Goal: Information Seeking & Learning: Compare options

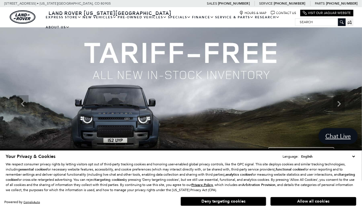
click at [317, 201] on button "Allow all cookies" at bounding box center [314, 201] width 86 height 9
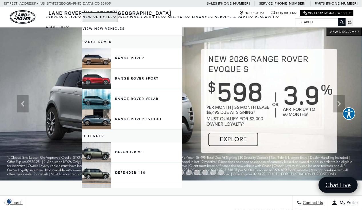
click at [96, 18] on link "New Vehicles" at bounding box center [99, 17] width 35 height 10
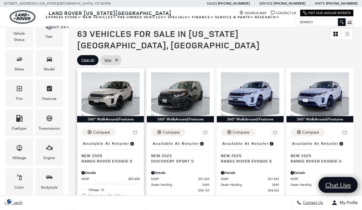
scroll to position [106, 0]
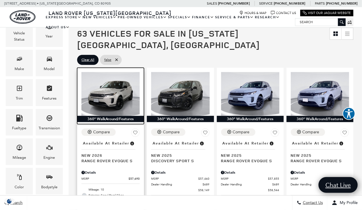
click at [116, 89] on img at bounding box center [110, 94] width 58 height 44
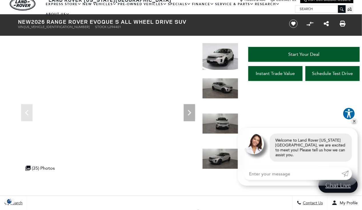
scroll to position [13, 0]
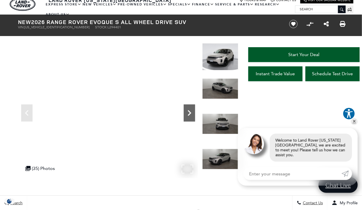
click at [189, 112] on icon "Next" at bounding box center [189, 113] width 3 height 6
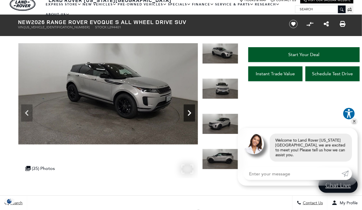
click at [189, 112] on icon "Next" at bounding box center [189, 113] width 3 height 6
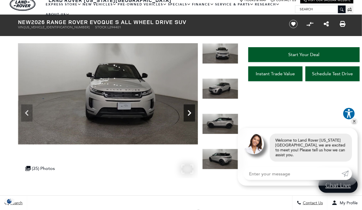
click at [189, 112] on icon "Next" at bounding box center [189, 113] width 3 height 6
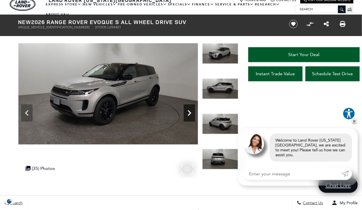
click at [189, 112] on icon "Next" at bounding box center [189, 113] width 3 height 6
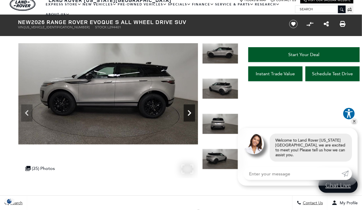
click at [189, 112] on icon "Next" at bounding box center [189, 113] width 3 height 6
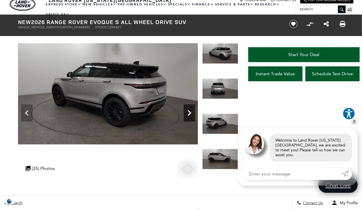
click at [189, 112] on icon "Next" at bounding box center [189, 113] width 3 height 6
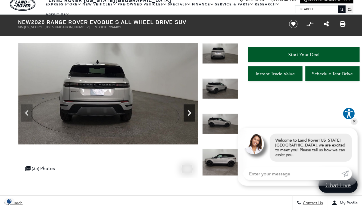
click at [189, 112] on icon "Next" at bounding box center [189, 113] width 3 height 6
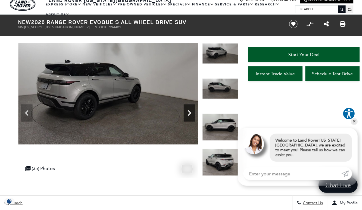
click at [189, 112] on icon "Next" at bounding box center [189, 113] width 3 height 6
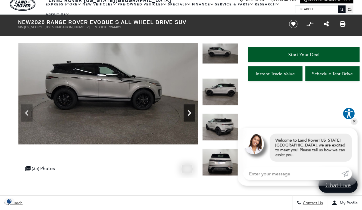
click at [189, 112] on icon "Next" at bounding box center [189, 113] width 3 height 6
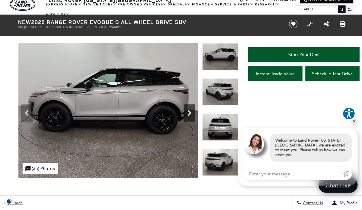
click at [189, 112] on icon "Next" at bounding box center [189, 113] width 3 height 6
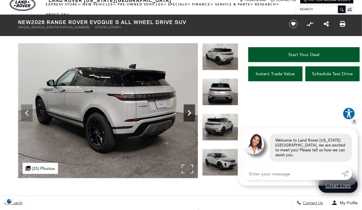
click at [189, 112] on icon "Next" at bounding box center [189, 113] width 3 height 6
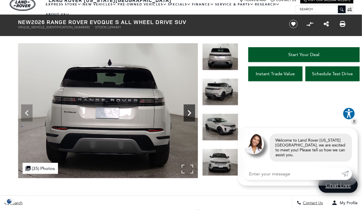
click at [189, 112] on icon "Next" at bounding box center [189, 113] width 3 height 6
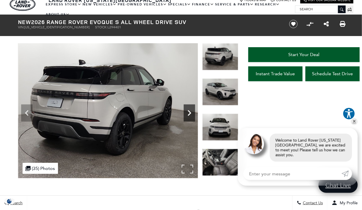
click at [189, 112] on icon "Next" at bounding box center [189, 113] width 3 height 6
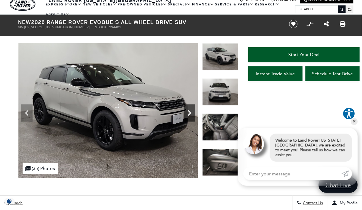
click at [189, 112] on icon "Next" at bounding box center [189, 113] width 3 height 6
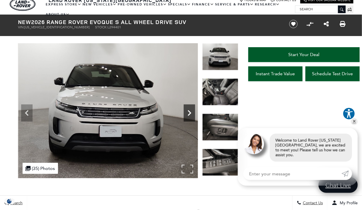
click at [189, 112] on icon "Next" at bounding box center [189, 113] width 3 height 6
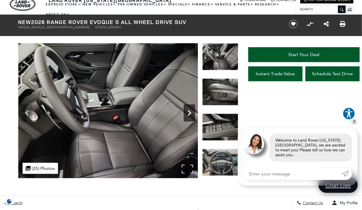
click at [189, 112] on icon "Next" at bounding box center [189, 113] width 3 height 6
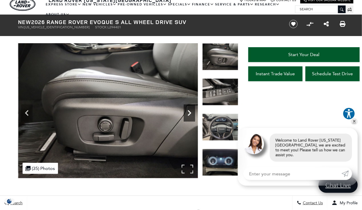
click at [189, 112] on icon "Next" at bounding box center [189, 113] width 3 height 6
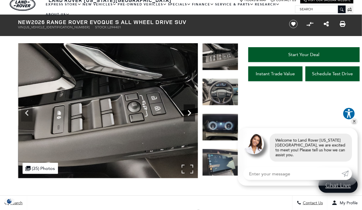
click at [189, 112] on icon "Next" at bounding box center [189, 113] width 3 height 6
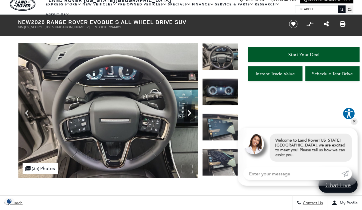
click at [189, 112] on icon "Next" at bounding box center [189, 113] width 3 height 6
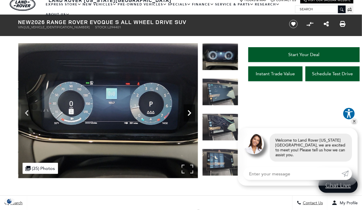
click at [189, 112] on icon "Next" at bounding box center [189, 113] width 3 height 6
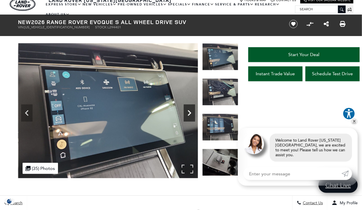
click at [189, 112] on icon "Next" at bounding box center [189, 113] width 3 height 6
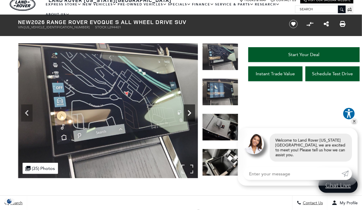
click at [189, 112] on icon "Next" at bounding box center [189, 113] width 3 height 6
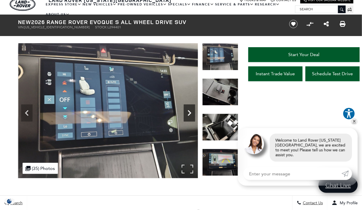
click at [189, 112] on icon "Next" at bounding box center [189, 113] width 3 height 6
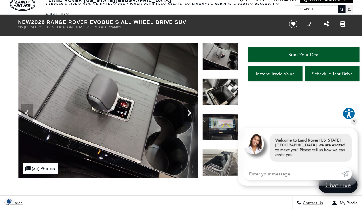
click at [189, 112] on icon "Next" at bounding box center [189, 113] width 3 height 6
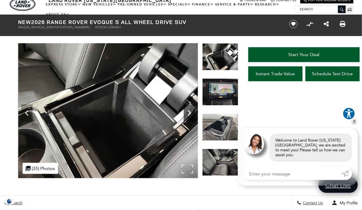
click at [189, 112] on icon "Next" at bounding box center [189, 113] width 3 height 6
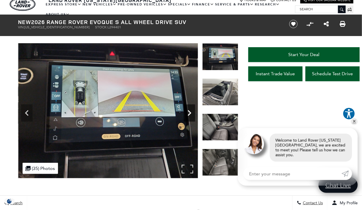
click at [189, 112] on icon "Next" at bounding box center [189, 113] width 3 height 6
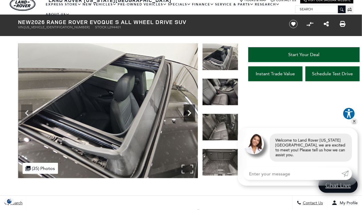
click at [189, 112] on icon "Next" at bounding box center [189, 113] width 3 height 6
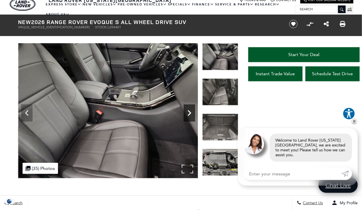
click at [189, 112] on icon "Next" at bounding box center [189, 113] width 3 height 6
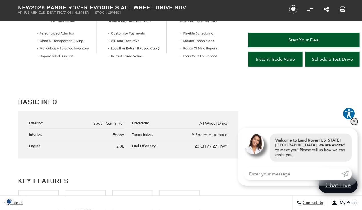
click at [355, 125] on link "✕" at bounding box center [354, 121] width 7 height 7
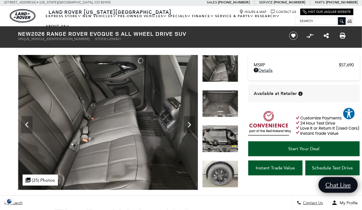
scroll to position [0, 0]
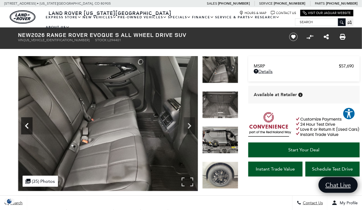
click at [31, 131] on icon "Previous" at bounding box center [26, 125] width 11 height 11
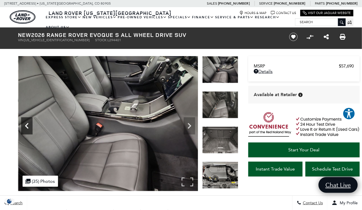
click at [31, 131] on icon "Previous" at bounding box center [26, 125] width 11 height 11
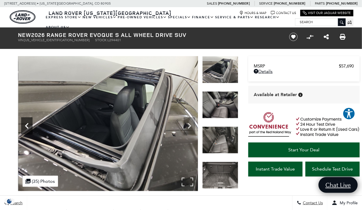
click at [31, 131] on icon "Previous" at bounding box center [26, 125] width 11 height 11
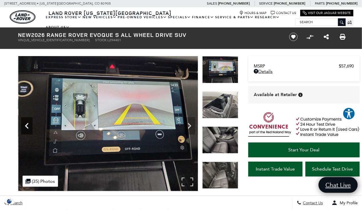
click at [31, 131] on icon "Previous" at bounding box center [26, 125] width 11 height 11
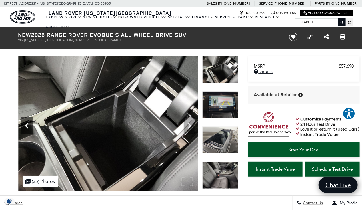
click at [31, 131] on icon "Previous" at bounding box center [26, 125] width 11 height 11
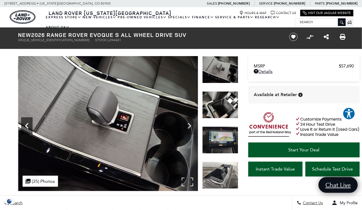
click at [31, 131] on icon "Previous" at bounding box center [26, 125] width 11 height 11
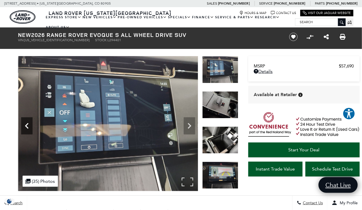
click at [31, 131] on icon "Previous" at bounding box center [26, 125] width 11 height 11
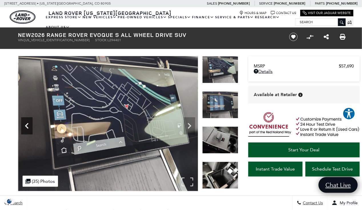
click at [31, 131] on icon "Previous" at bounding box center [26, 125] width 11 height 11
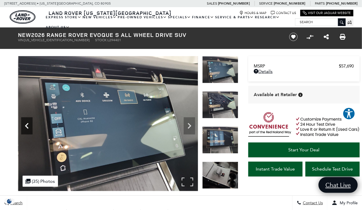
click at [31, 131] on icon "Previous" at bounding box center [26, 125] width 11 height 11
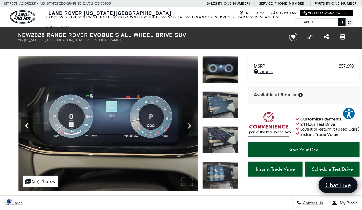
click at [31, 131] on icon "Previous" at bounding box center [26, 125] width 11 height 11
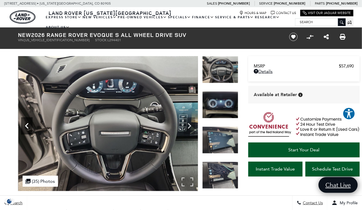
click at [31, 131] on icon "Previous" at bounding box center [26, 125] width 11 height 11
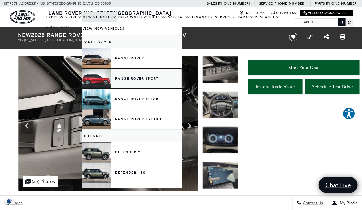
click at [104, 77] on link "Range Rover Sport" at bounding box center [132, 79] width 100 height 20
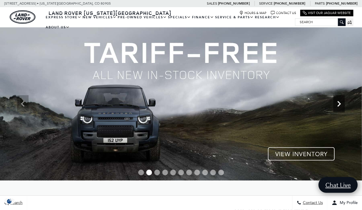
click at [341, 106] on icon "Next" at bounding box center [339, 103] width 11 height 11
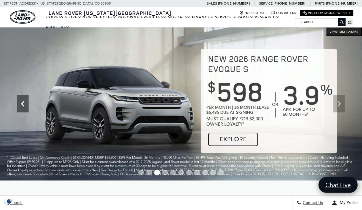
click at [25, 97] on div "Previous" at bounding box center [22, 103] width 11 height 17
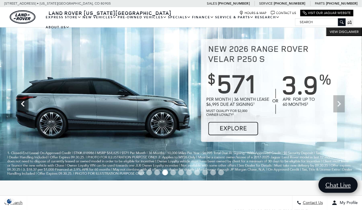
click at [24, 103] on icon "Previous" at bounding box center [22, 103] width 11 height 11
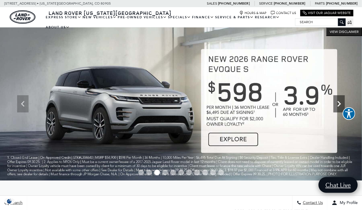
click at [342, 107] on icon "Next" at bounding box center [339, 103] width 11 height 11
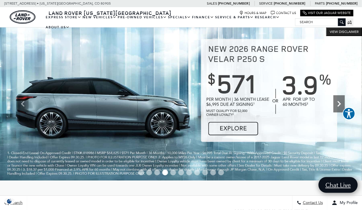
click at [342, 107] on icon "Next" at bounding box center [339, 103] width 11 height 11
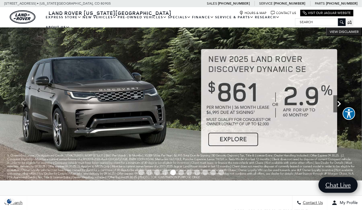
click at [342, 107] on icon "Next" at bounding box center [339, 103] width 11 height 11
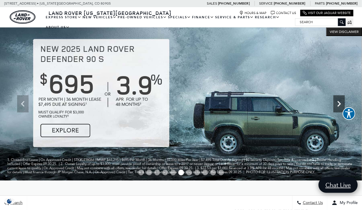
click at [342, 107] on icon "Next" at bounding box center [339, 103] width 11 height 11
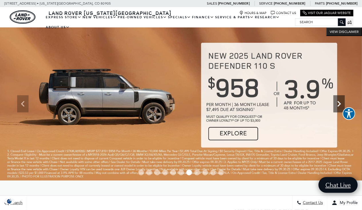
click at [342, 107] on icon "Next" at bounding box center [339, 103] width 11 height 11
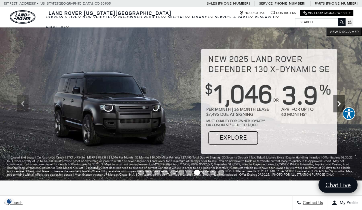
click at [342, 107] on icon "Next" at bounding box center [339, 103] width 11 height 11
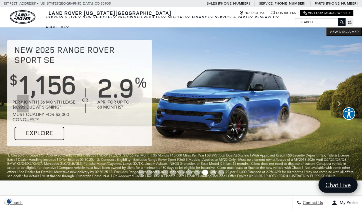
click at [257, 94] on img at bounding box center [181, 103] width 362 height 153
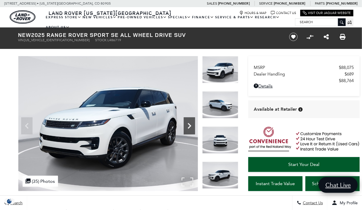
click at [189, 124] on icon "Next" at bounding box center [189, 125] width 11 height 11
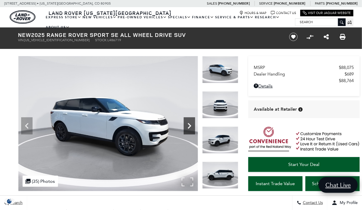
click at [189, 124] on icon "Next" at bounding box center [189, 125] width 11 height 11
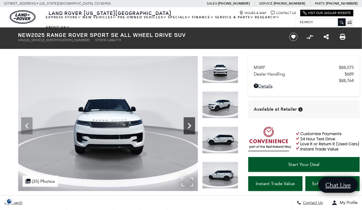
click at [189, 124] on icon "Next" at bounding box center [189, 125] width 11 height 11
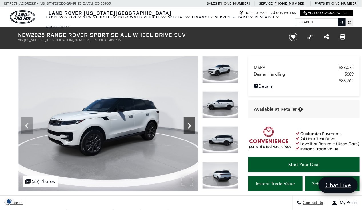
click at [189, 124] on icon "Next" at bounding box center [189, 125] width 11 height 11
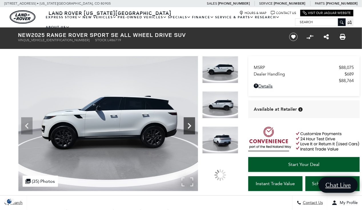
click at [189, 124] on icon "Next" at bounding box center [189, 125] width 11 height 11
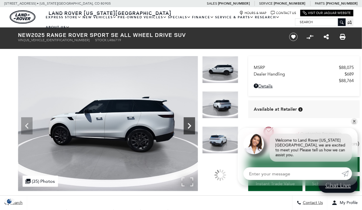
click at [189, 124] on icon "Next" at bounding box center [189, 125] width 11 height 11
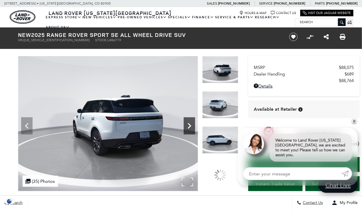
click at [189, 124] on icon "Next" at bounding box center [189, 125] width 11 height 11
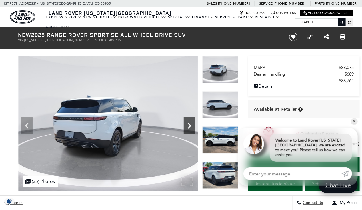
click at [189, 124] on icon "Next" at bounding box center [189, 125] width 11 height 11
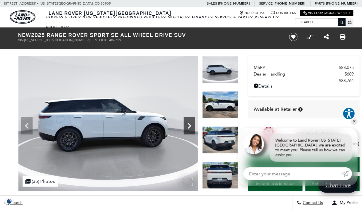
click at [189, 124] on icon "Next" at bounding box center [189, 125] width 11 height 11
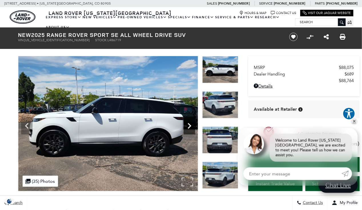
click at [189, 124] on icon "Next" at bounding box center [189, 125] width 11 height 11
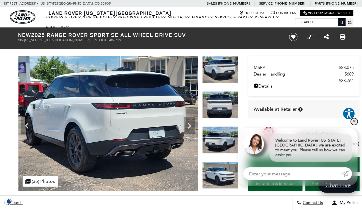
click at [356, 125] on link "✕" at bounding box center [354, 121] width 7 height 7
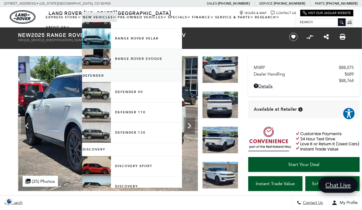
scroll to position [60, 0]
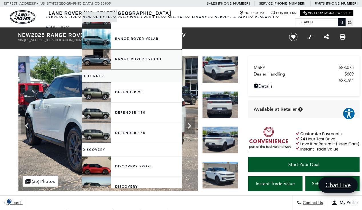
click at [101, 59] on link "Range Rover Evoque" at bounding box center [132, 59] width 100 height 20
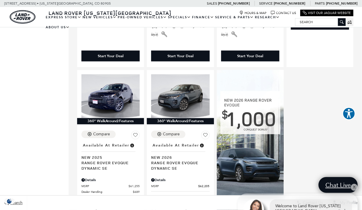
scroll to position [313, 0]
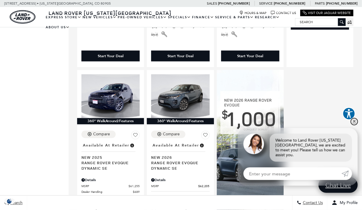
click at [355, 125] on link "✕" at bounding box center [354, 121] width 7 height 7
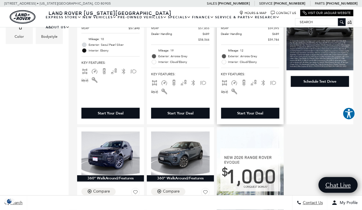
scroll to position [256, 0]
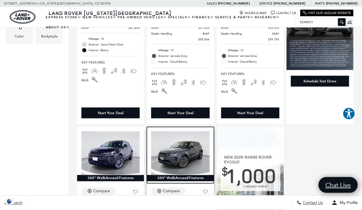
click at [184, 141] on img at bounding box center [180, 153] width 58 height 44
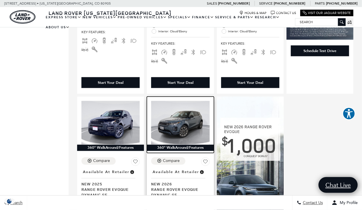
scroll to position [291, 0]
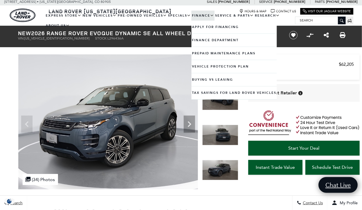
scroll to position [1, 0]
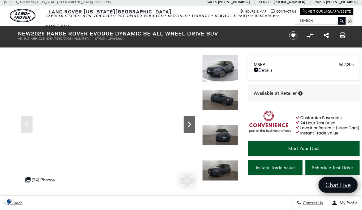
click at [188, 123] on icon "Next" at bounding box center [189, 124] width 11 height 11
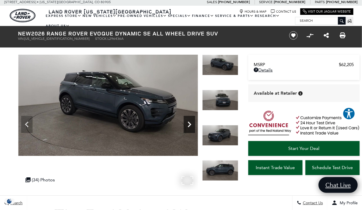
click at [188, 123] on icon "Next" at bounding box center [189, 124] width 11 height 11
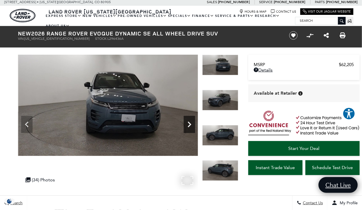
click at [188, 123] on icon "Next" at bounding box center [189, 124] width 11 height 11
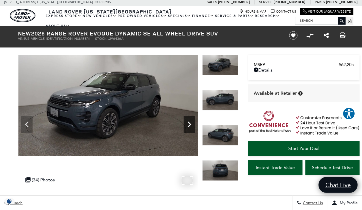
click at [188, 123] on icon "Next" at bounding box center [189, 124] width 11 height 11
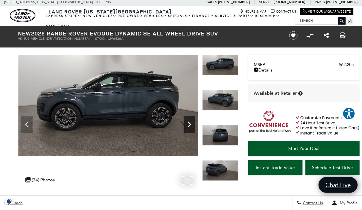
click at [188, 123] on icon "Next" at bounding box center [189, 124] width 11 height 11
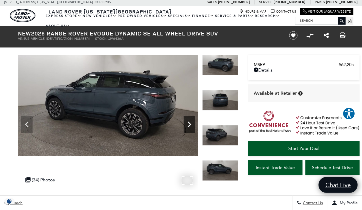
click at [188, 123] on icon "Next" at bounding box center [189, 124] width 11 height 11
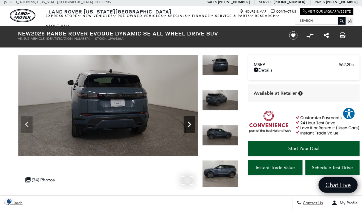
click at [188, 123] on icon "Next" at bounding box center [189, 124] width 11 height 11
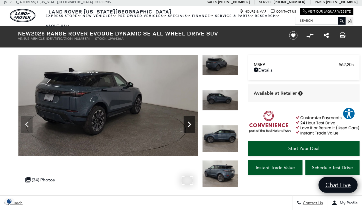
click at [188, 123] on icon "Next" at bounding box center [189, 124] width 11 height 11
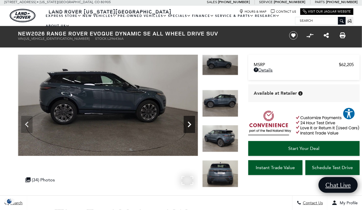
click at [188, 123] on icon "Next" at bounding box center [189, 124] width 11 height 11
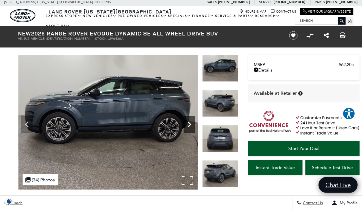
click at [188, 123] on icon "Next" at bounding box center [189, 124] width 11 height 11
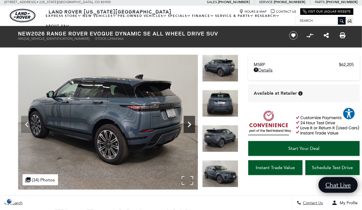
click at [188, 123] on icon "Next" at bounding box center [189, 124] width 11 height 11
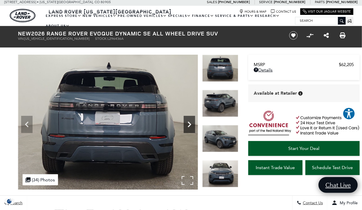
click at [188, 123] on icon "Next" at bounding box center [189, 124] width 11 height 11
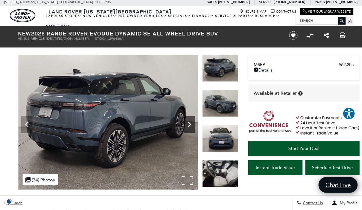
click at [188, 123] on icon "Next" at bounding box center [189, 124] width 11 height 11
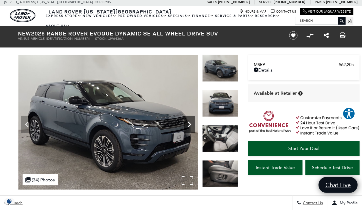
click at [188, 123] on icon "Next" at bounding box center [189, 124] width 11 height 11
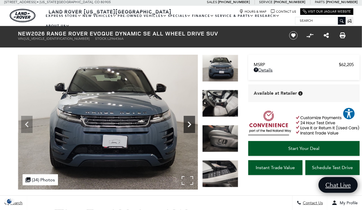
click at [188, 123] on icon "Next" at bounding box center [189, 124] width 11 height 11
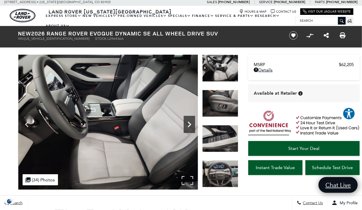
click at [188, 123] on icon "Next" at bounding box center [189, 124] width 11 height 11
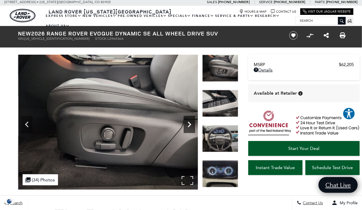
click at [188, 123] on icon "Next" at bounding box center [189, 124] width 11 height 11
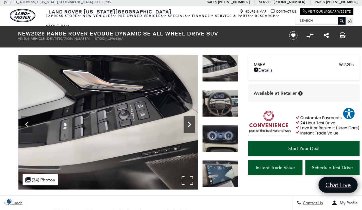
click at [188, 123] on icon "Next" at bounding box center [189, 124] width 11 height 11
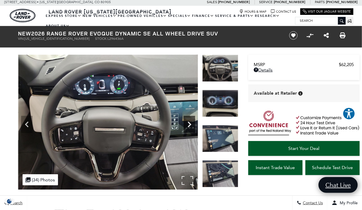
click at [188, 123] on icon "Next" at bounding box center [189, 124] width 11 height 11
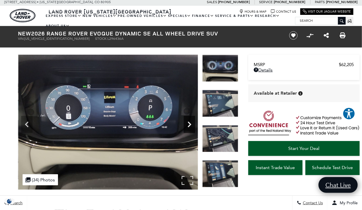
click at [188, 123] on icon "Next" at bounding box center [189, 124] width 11 height 11
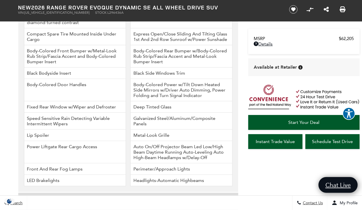
scroll to position [852, 0]
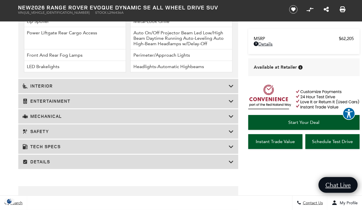
click at [233, 85] on icon at bounding box center [231, 86] width 5 height 6
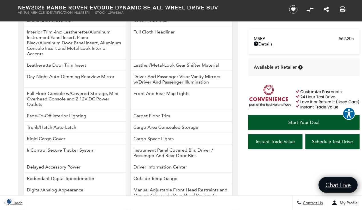
scroll to position [966, 0]
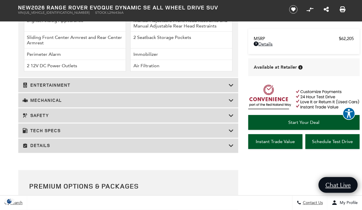
click at [231, 113] on icon at bounding box center [231, 116] width 5 height 6
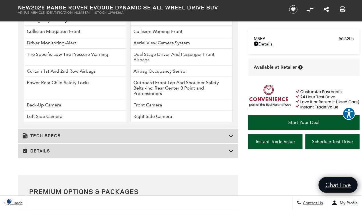
scroll to position [943, 0]
click at [136, 134] on h3 "Tech Specs" at bounding box center [126, 137] width 206 height 6
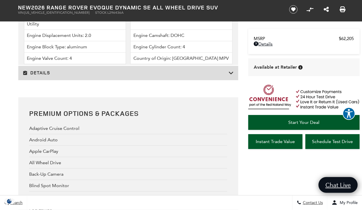
scroll to position [1429, 0]
click at [125, 70] on h3 "Details" at bounding box center [126, 73] width 206 height 6
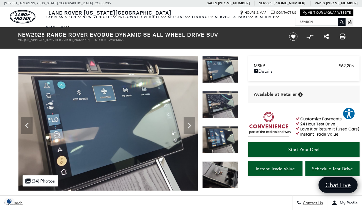
scroll to position [0, 0]
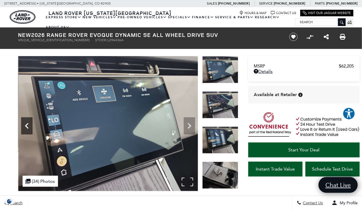
click at [29, 127] on icon "Previous" at bounding box center [26, 125] width 11 height 11
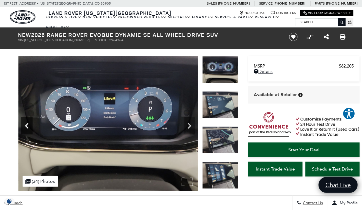
click at [29, 127] on icon "Previous" at bounding box center [26, 125] width 11 height 11
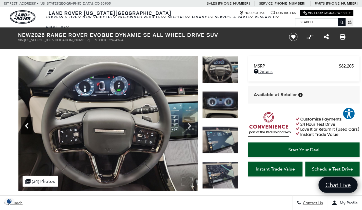
click at [29, 127] on icon "Previous" at bounding box center [26, 125] width 11 height 11
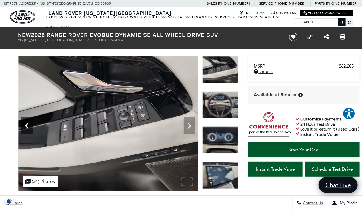
click at [29, 127] on icon "Previous" at bounding box center [26, 125] width 11 height 11
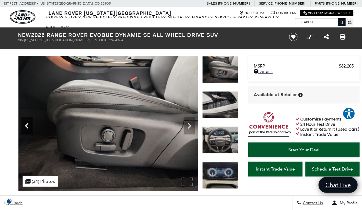
click at [29, 127] on icon "Previous" at bounding box center [26, 125] width 11 height 11
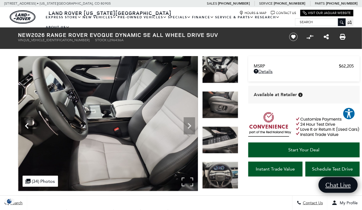
click at [29, 127] on icon "Previous" at bounding box center [26, 125] width 11 height 11
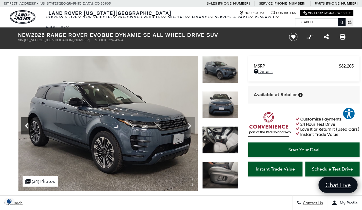
click at [29, 127] on icon "Previous" at bounding box center [26, 125] width 11 height 11
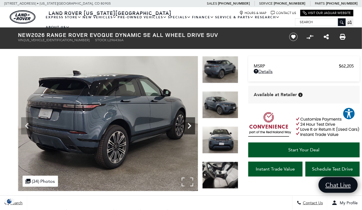
click at [192, 126] on icon "Next" at bounding box center [189, 125] width 11 height 11
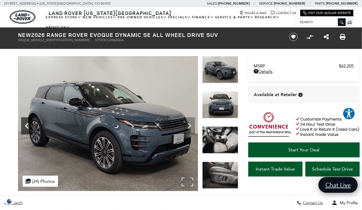
click at [24, 124] on icon "Previous" at bounding box center [26, 125] width 11 height 11
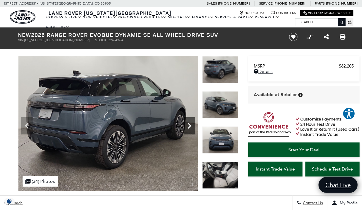
click at [192, 121] on icon "Next" at bounding box center [189, 125] width 11 height 11
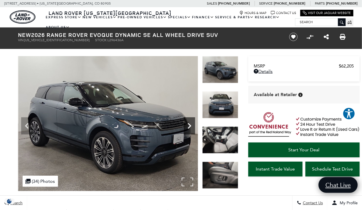
click at [189, 123] on icon "Next" at bounding box center [189, 125] width 11 height 11
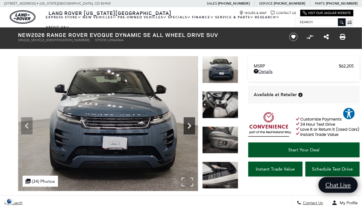
click at [189, 123] on icon "Next" at bounding box center [189, 125] width 11 height 11
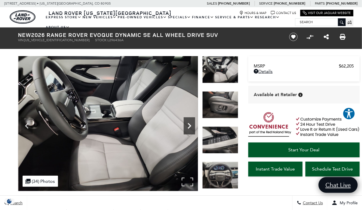
click at [189, 123] on icon "Next" at bounding box center [189, 125] width 11 height 11
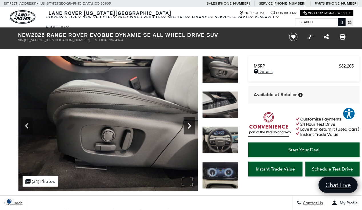
click at [189, 123] on icon "Next" at bounding box center [189, 125] width 11 height 11
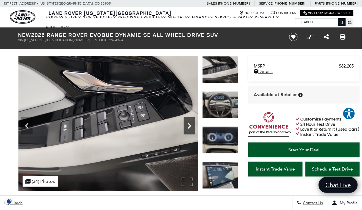
click at [189, 123] on icon "Next" at bounding box center [189, 125] width 11 height 11
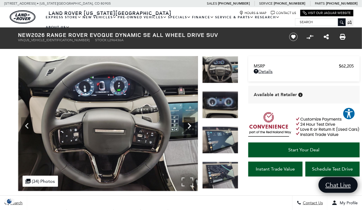
click at [189, 126] on icon "Next" at bounding box center [189, 125] width 11 height 11
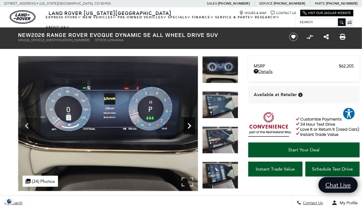
click at [189, 126] on icon "Next" at bounding box center [189, 125] width 11 height 11
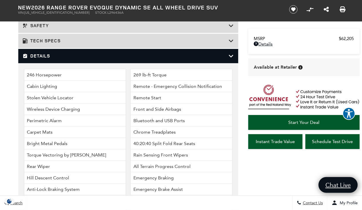
scroll to position [885, 0]
click at [226, 55] on h3 "Details" at bounding box center [126, 56] width 206 height 6
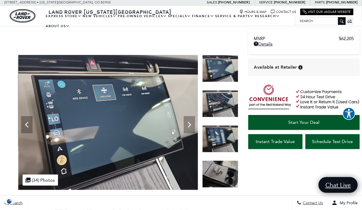
scroll to position [0, 0]
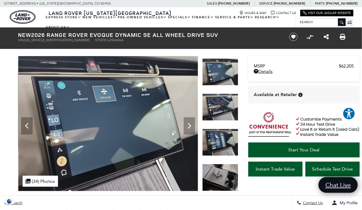
click at [224, 142] on img at bounding box center [220, 142] width 36 height 27
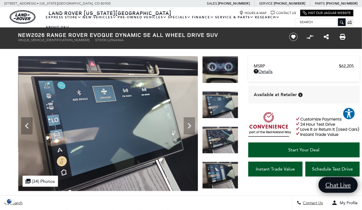
click at [220, 170] on img at bounding box center [220, 175] width 36 height 27
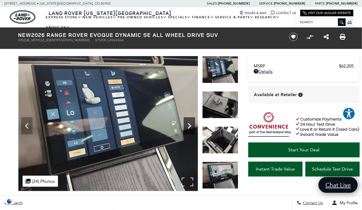
click at [190, 124] on icon "Next" at bounding box center [189, 125] width 11 height 11
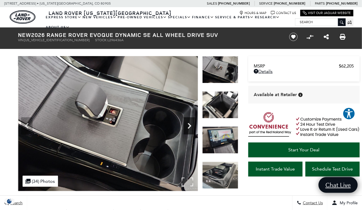
click at [190, 124] on icon "Next" at bounding box center [189, 125] width 11 height 11
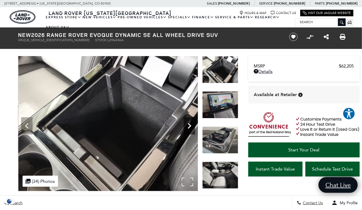
click at [190, 124] on icon "Next" at bounding box center [189, 125] width 11 height 11
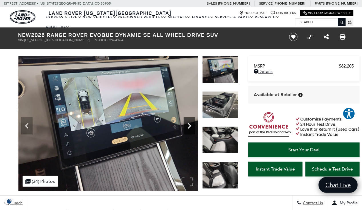
click at [190, 124] on icon "Next" at bounding box center [189, 125] width 11 height 11
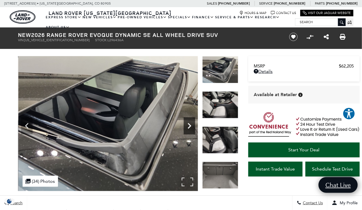
click at [190, 124] on icon "Next" at bounding box center [189, 125] width 11 height 11
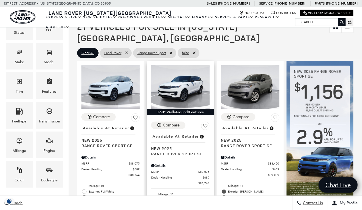
scroll to position [113, 0]
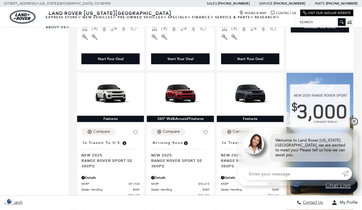
click at [355, 125] on link "✕" at bounding box center [354, 121] width 7 height 7
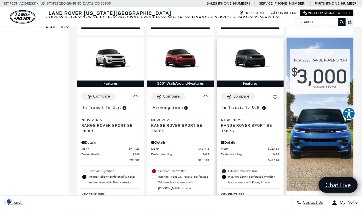
scroll to position [346, 0]
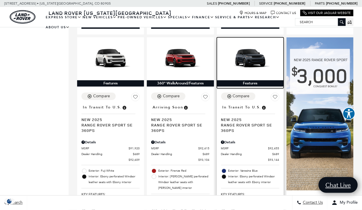
click at [250, 48] on img at bounding box center [250, 58] width 58 height 33
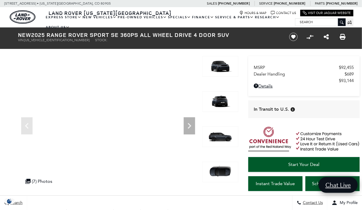
click at [217, 138] on img at bounding box center [220, 136] width 36 height 21
click at [192, 124] on icon "Next" at bounding box center [189, 125] width 11 height 11
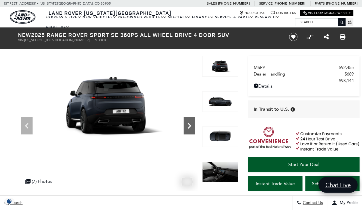
click at [191, 124] on icon "Next" at bounding box center [189, 125] width 11 height 11
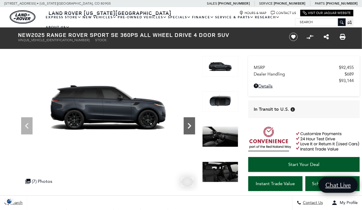
click at [191, 124] on icon "Next" at bounding box center [189, 125] width 11 height 11
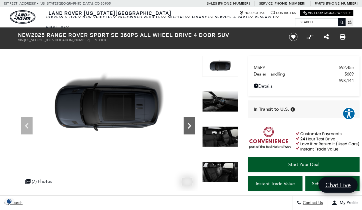
click at [191, 124] on icon "Next" at bounding box center [189, 125] width 11 height 11
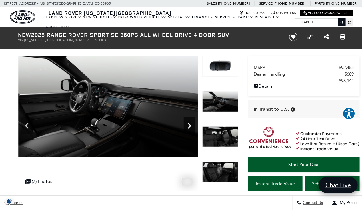
click at [191, 124] on icon "Next" at bounding box center [189, 125] width 11 height 11
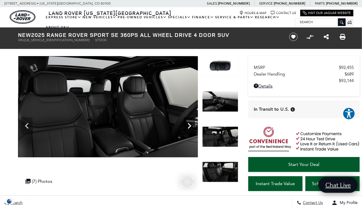
click at [191, 124] on icon "Next" at bounding box center [189, 125] width 11 height 11
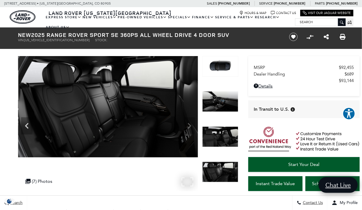
click at [191, 124] on img at bounding box center [108, 106] width 180 height 101
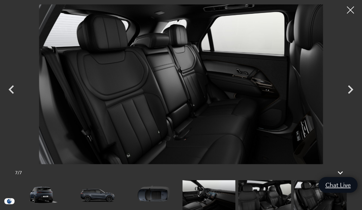
click at [352, 89] on div at bounding box center [181, 84] width 362 height 160
click at [348, 89] on div at bounding box center [181, 84] width 362 height 160
click at [9, 90] on icon "Previous" at bounding box center [11, 89] width 17 height 17
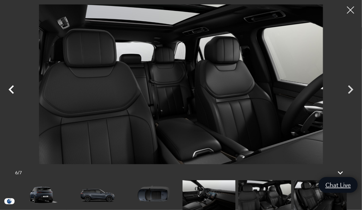
click at [9, 90] on icon "Previous" at bounding box center [11, 89] width 17 height 17
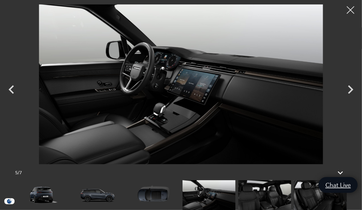
click at [346, 8] on div at bounding box center [350, 10] width 15 height 15
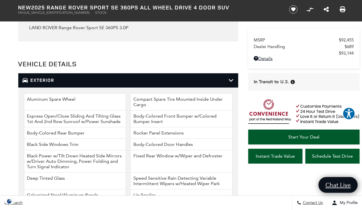
scroll to position [686, 0]
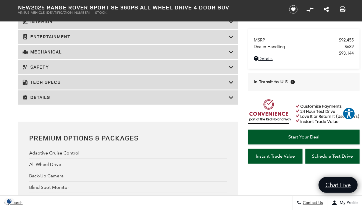
click at [200, 97] on h3 "Details" at bounding box center [126, 98] width 206 height 6
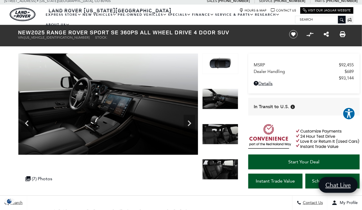
scroll to position [0, 0]
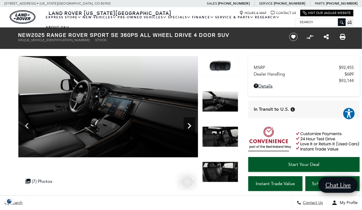
click at [191, 125] on icon "Next" at bounding box center [189, 125] width 11 height 11
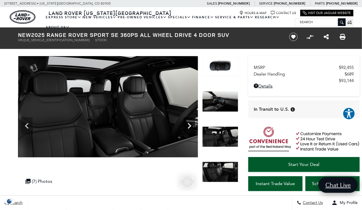
click at [191, 125] on icon "Next" at bounding box center [189, 125] width 11 height 11
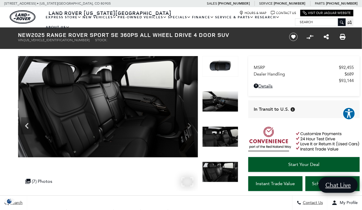
click at [191, 125] on img at bounding box center [108, 106] width 180 height 101
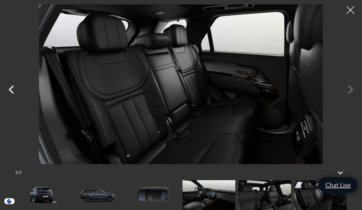
click at [346, 12] on div at bounding box center [350, 10] width 15 height 15
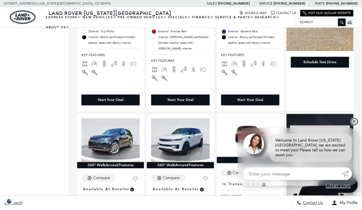
scroll to position [486, 0]
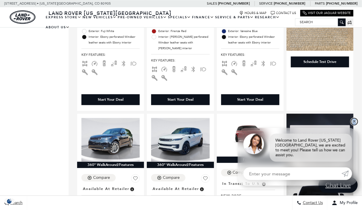
click at [355, 125] on link "✕" at bounding box center [354, 121] width 7 height 7
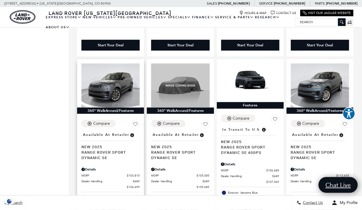
scroll to position [971, 0]
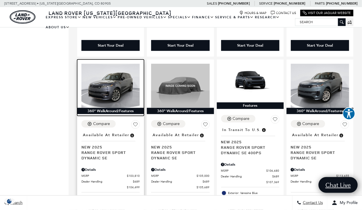
click at [117, 64] on img at bounding box center [110, 86] width 58 height 44
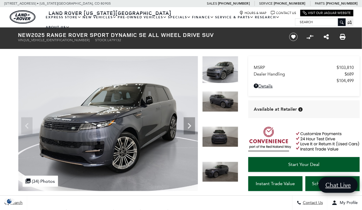
click at [222, 138] on img at bounding box center [220, 136] width 36 height 21
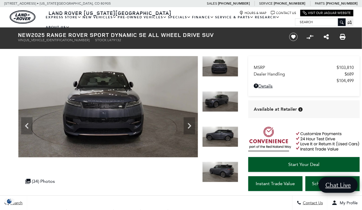
click at [222, 138] on img at bounding box center [220, 136] width 36 height 21
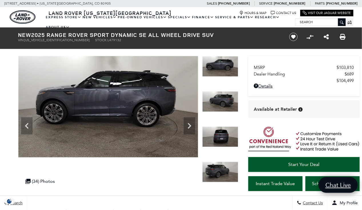
click at [222, 138] on img at bounding box center [220, 136] width 36 height 21
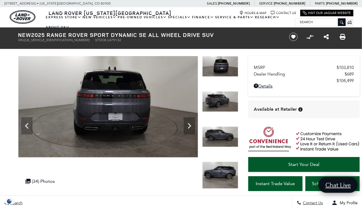
click at [221, 164] on img at bounding box center [220, 175] width 36 height 27
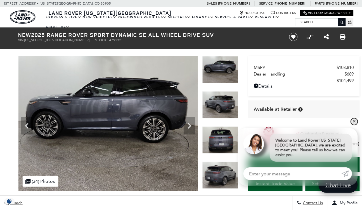
click at [356, 125] on link "✕" at bounding box center [354, 121] width 7 height 7
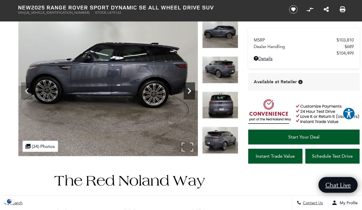
scroll to position [35, 0]
click at [187, 91] on icon "Next" at bounding box center [189, 90] width 11 height 11
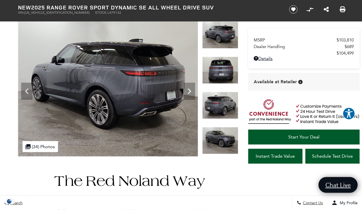
click at [215, 142] on img at bounding box center [220, 140] width 36 height 27
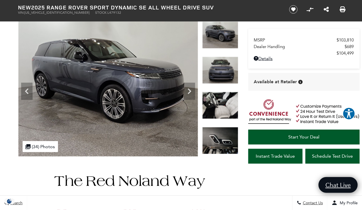
click at [224, 106] on img at bounding box center [220, 105] width 36 height 27
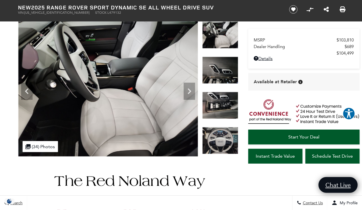
click at [220, 113] on img at bounding box center [220, 105] width 36 height 27
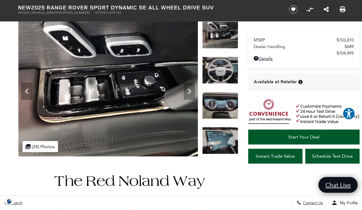
click at [221, 117] on img at bounding box center [220, 105] width 36 height 27
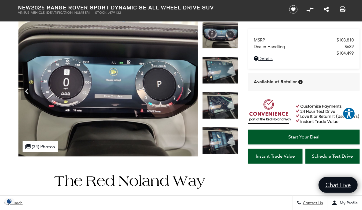
click at [221, 80] on img at bounding box center [220, 70] width 36 height 27
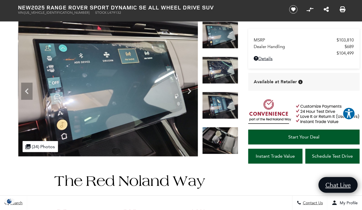
click at [222, 104] on img at bounding box center [220, 105] width 36 height 27
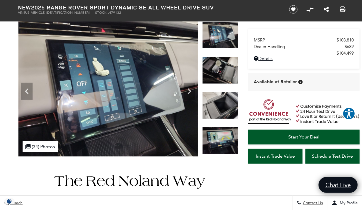
click at [226, 108] on img at bounding box center [220, 105] width 36 height 27
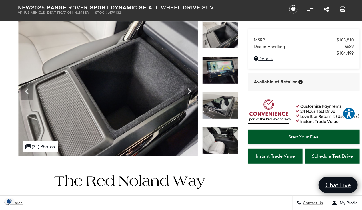
click at [222, 106] on img at bounding box center [220, 105] width 36 height 27
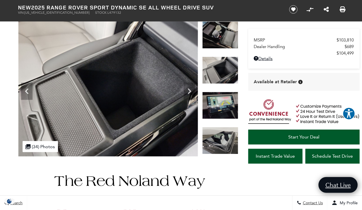
click at [223, 108] on img at bounding box center [220, 105] width 36 height 27
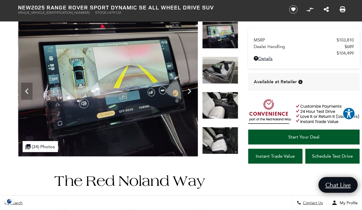
click at [230, 140] on img at bounding box center [220, 140] width 36 height 27
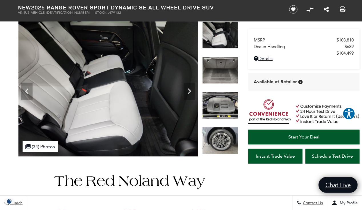
click at [224, 69] on img at bounding box center [220, 70] width 36 height 27
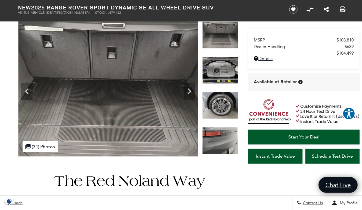
click at [222, 76] on img at bounding box center [220, 70] width 36 height 27
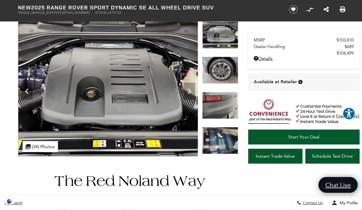
click at [220, 136] on img at bounding box center [220, 140] width 36 height 27
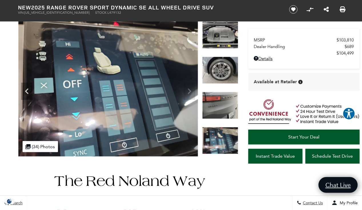
click at [218, 110] on img at bounding box center [220, 105] width 36 height 27
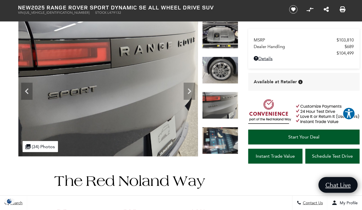
click at [225, 142] on img at bounding box center [220, 140] width 36 height 27
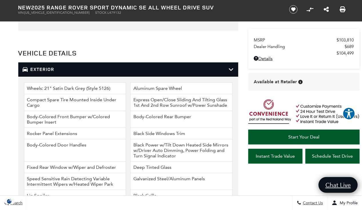
scroll to position [740, 0]
click at [232, 69] on icon at bounding box center [231, 70] width 5 height 6
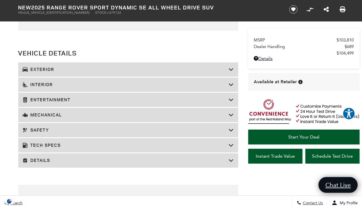
click at [204, 160] on h3 "Details" at bounding box center [126, 161] width 206 height 6
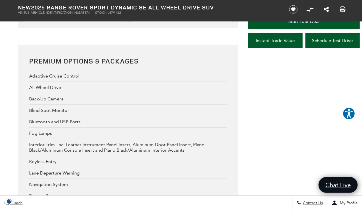
scroll to position [1624, 0]
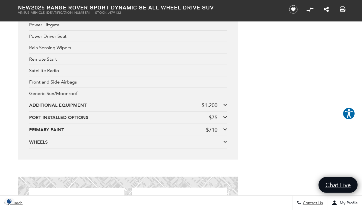
click at [181, 104] on div "ADDITIONAL EQUIPMENT" at bounding box center [115, 105] width 173 height 6
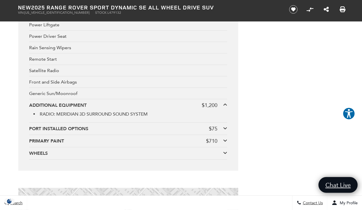
scroll to position [1795, 0]
click at [173, 130] on div "PORT INSTALLED OPTIONS" at bounding box center [119, 128] width 180 height 6
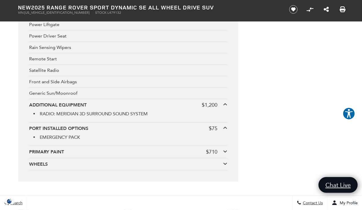
click at [173, 130] on div "PORT INSTALLED OPTIONS" at bounding box center [119, 128] width 180 height 6
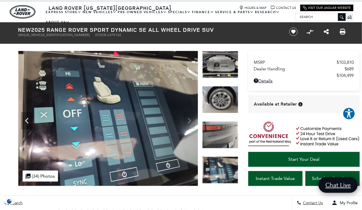
scroll to position [0, 0]
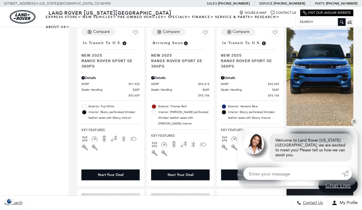
scroll to position [411, 0]
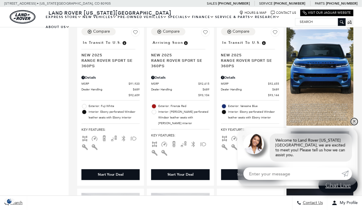
click at [354, 125] on link "✕" at bounding box center [354, 121] width 7 height 7
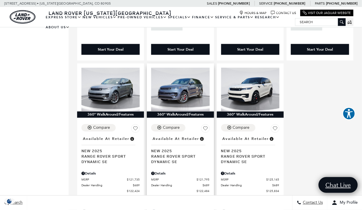
scroll to position [1195, 0]
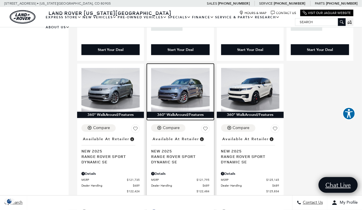
click at [177, 68] on img at bounding box center [180, 90] width 58 height 44
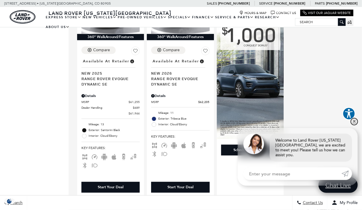
scroll to position [398, 0]
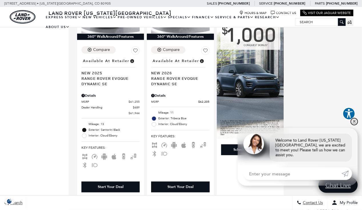
click at [354, 125] on link "✕" at bounding box center [354, 121] width 7 height 7
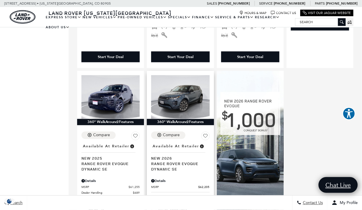
scroll to position [312, 0]
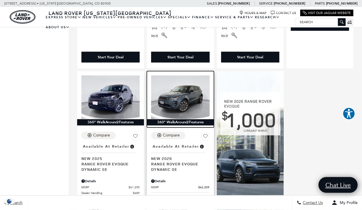
click at [190, 84] on img at bounding box center [180, 97] width 58 height 44
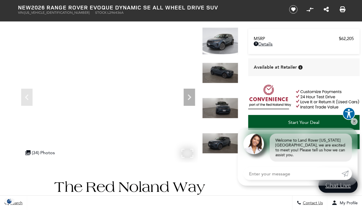
scroll to position [29, 0]
click at [186, 95] on icon "Next" at bounding box center [189, 96] width 11 height 11
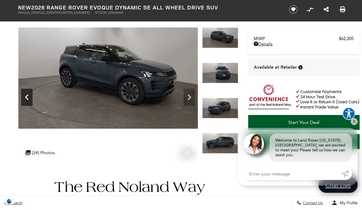
click at [31, 97] on icon "Previous" at bounding box center [26, 96] width 11 height 11
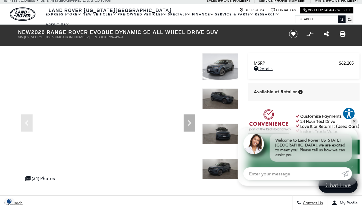
scroll to position [0, 0]
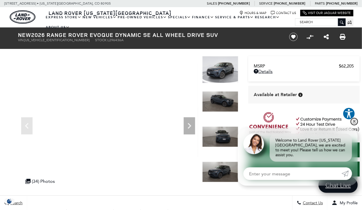
click at [355, 125] on link "✕" at bounding box center [354, 121] width 7 height 7
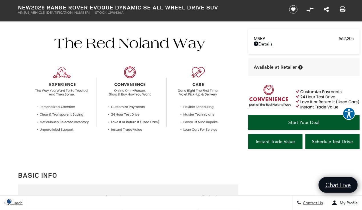
scroll to position [172, 0]
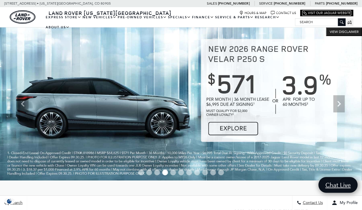
click at [323, 13] on link "Visit Our Jaguar Website" at bounding box center [327, 13] width 48 height 4
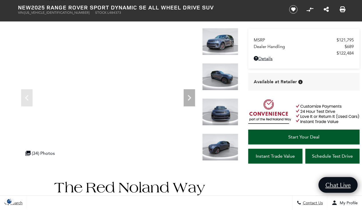
scroll to position [28, 0]
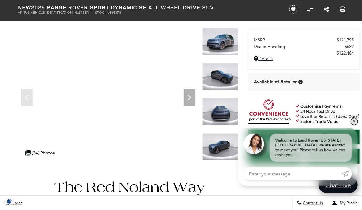
click at [354, 125] on link "✕" at bounding box center [354, 121] width 7 height 7
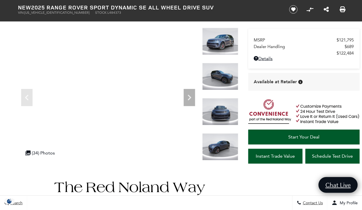
click at [216, 112] on img at bounding box center [220, 111] width 36 height 27
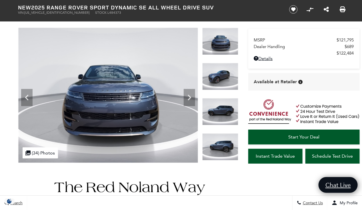
click at [219, 82] on img at bounding box center [220, 76] width 36 height 27
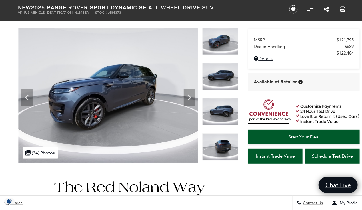
click at [224, 144] on img at bounding box center [220, 146] width 36 height 27
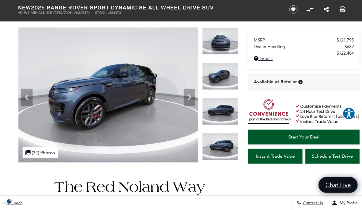
scroll to position [29, 0]
click at [193, 98] on icon "Next" at bounding box center [189, 96] width 11 height 11
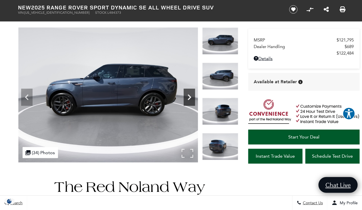
click at [188, 98] on icon "Next" at bounding box center [189, 96] width 11 height 11
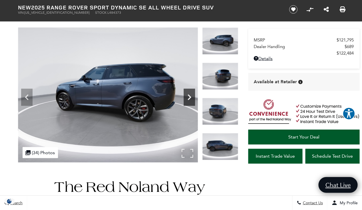
click at [188, 98] on icon "Next" at bounding box center [189, 96] width 11 height 11
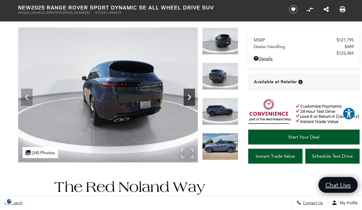
click at [188, 98] on icon "Next" at bounding box center [189, 96] width 11 height 11
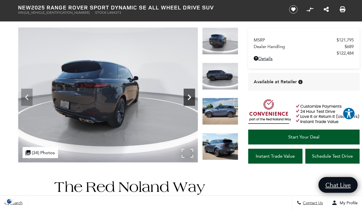
click at [188, 98] on icon "Next" at bounding box center [189, 96] width 11 height 11
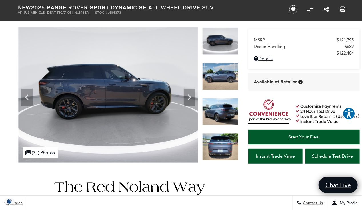
click at [219, 81] on img at bounding box center [220, 76] width 36 height 27
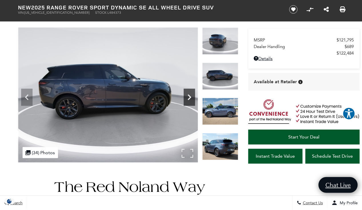
click at [189, 99] on icon "Next" at bounding box center [189, 97] width 3 height 6
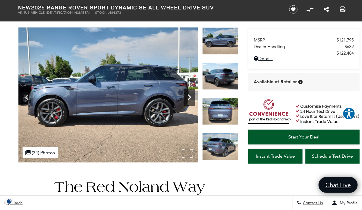
click at [189, 99] on icon "Next" at bounding box center [189, 97] width 3 height 6
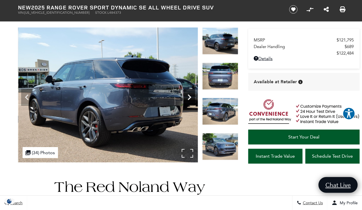
click at [189, 99] on icon "Next" at bounding box center [189, 97] width 3 height 6
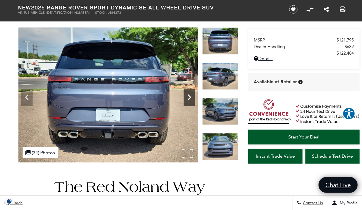
click at [189, 99] on icon "Next" at bounding box center [189, 97] width 3 height 6
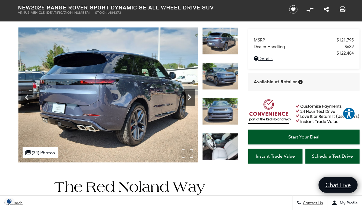
click at [189, 99] on icon "Next" at bounding box center [189, 97] width 3 height 6
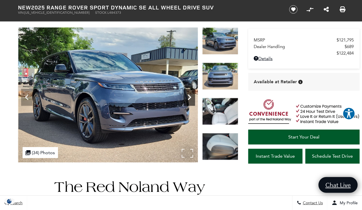
click at [189, 99] on icon "Next" at bounding box center [189, 97] width 3 height 6
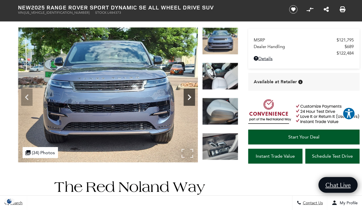
click at [189, 99] on icon "Next" at bounding box center [189, 97] width 3 height 6
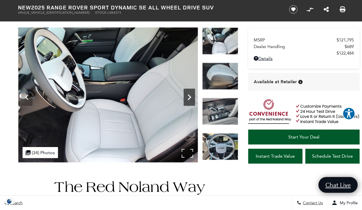
click at [189, 99] on icon "Next" at bounding box center [189, 97] width 3 height 6
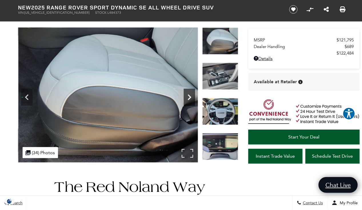
click at [189, 99] on icon "Next" at bounding box center [189, 97] width 3 height 6
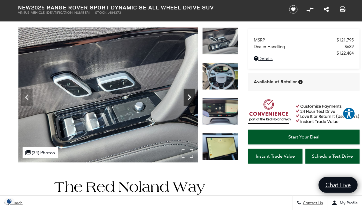
click at [189, 99] on icon "Next" at bounding box center [189, 97] width 3 height 6
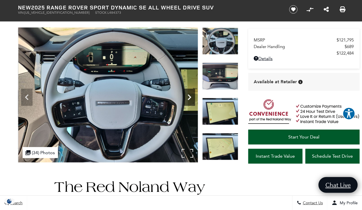
click at [189, 99] on icon "Next" at bounding box center [189, 97] width 3 height 6
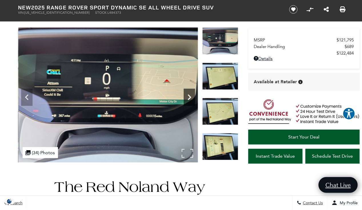
click at [189, 99] on icon "Next" at bounding box center [189, 97] width 3 height 6
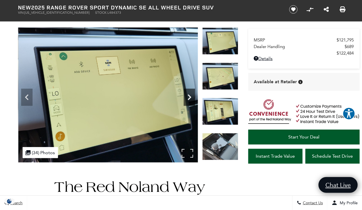
click at [189, 99] on icon "Next" at bounding box center [189, 97] width 3 height 6
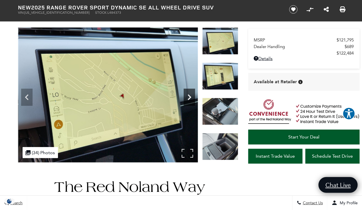
click at [189, 99] on icon "Next" at bounding box center [189, 97] width 3 height 6
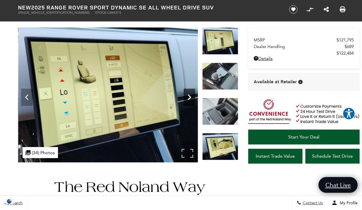
click at [189, 99] on icon "Next" at bounding box center [189, 97] width 3 height 6
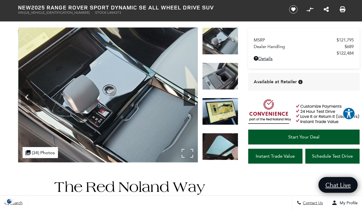
click at [189, 99] on icon "Next" at bounding box center [189, 97] width 3 height 6
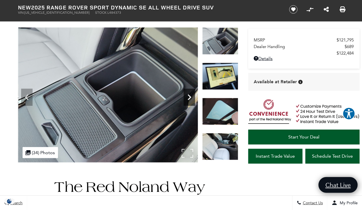
click at [189, 99] on icon "Next" at bounding box center [189, 97] width 3 height 6
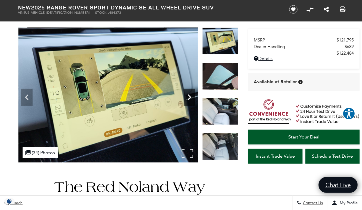
click at [189, 99] on icon "Next" at bounding box center [189, 97] width 3 height 6
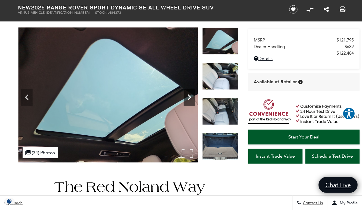
click at [189, 99] on icon "Next" at bounding box center [189, 97] width 3 height 6
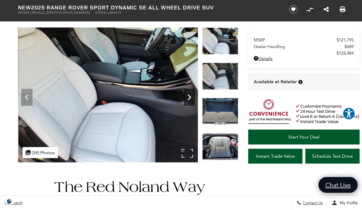
click at [190, 97] on icon "Next" at bounding box center [189, 97] width 3 height 6
